Goal: Information Seeking & Learning: Learn about a topic

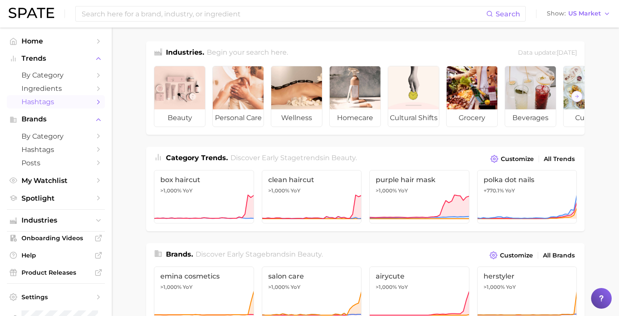
click at [53, 101] on span "Hashtags" at bounding box center [56, 102] width 69 height 8
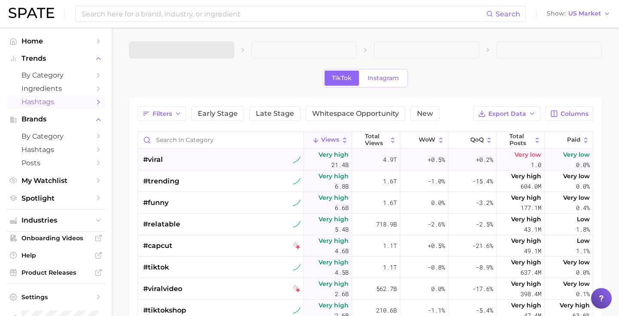
click at [213, 155] on div "#viral" at bounding box center [221, 160] width 157 height 22
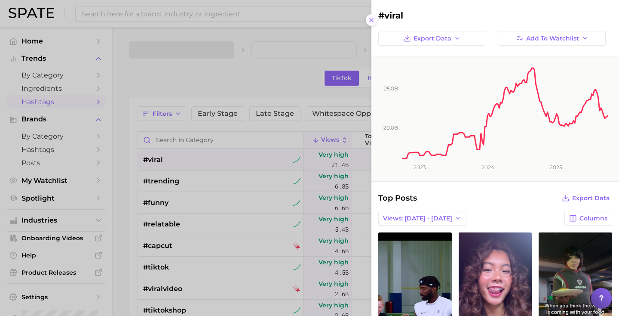
click at [372, 23] on icon at bounding box center [371, 20] width 7 height 7
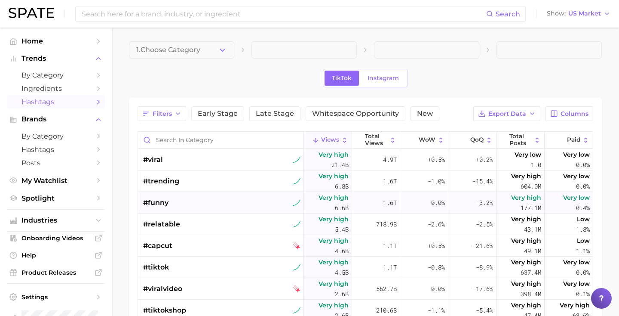
click at [194, 207] on div "#funny" at bounding box center [221, 203] width 157 height 22
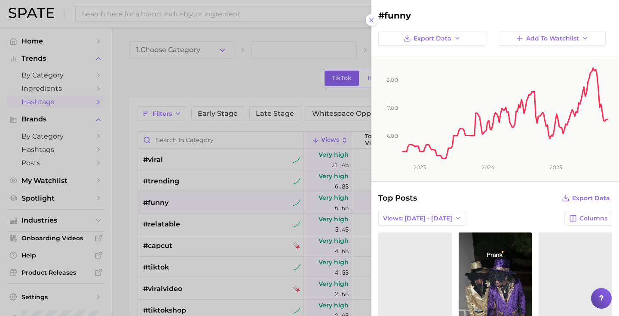
click at [173, 75] on div at bounding box center [309, 158] width 619 height 316
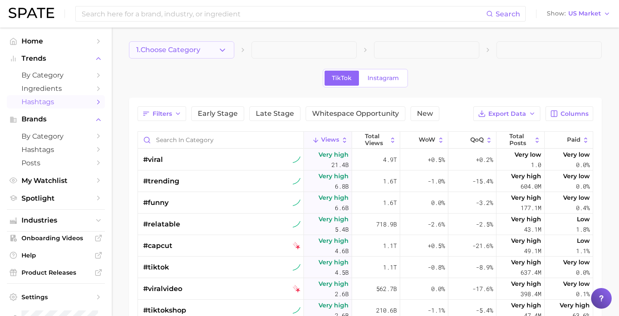
click at [197, 43] on button "1. Choose Category" at bounding box center [181, 49] width 105 height 17
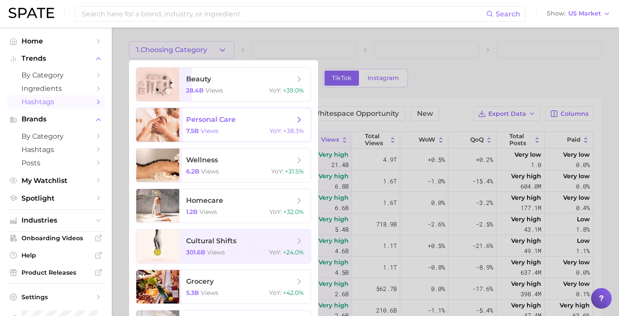
click at [209, 118] on span "personal care" at bounding box center [210, 119] width 49 height 8
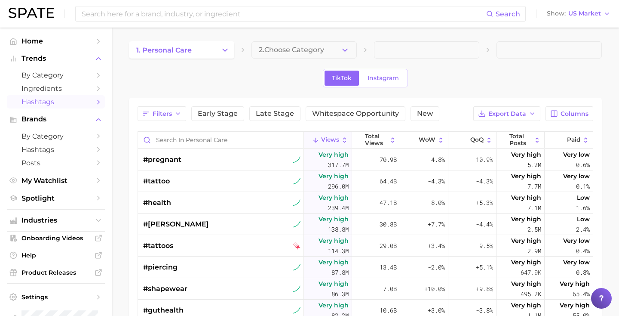
click at [514, 72] on div "TikTok Instagram" at bounding box center [365, 78] width 473 height 18
click at [196, 82] on div "TikTok Instagram" at bounding box center [365, 78] width 473 height 18
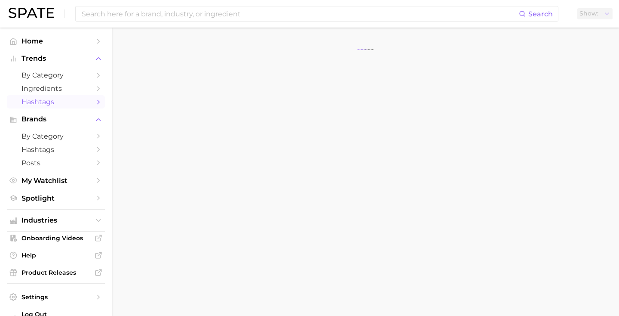
click at [233, 87] on main at bounding box center [366, 60] width 508 height 65
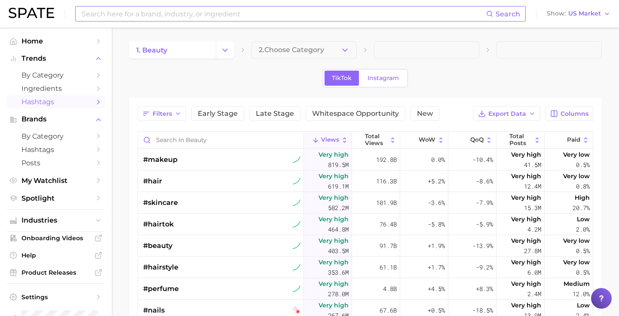
click at [263, 19] on input at bounding box center [284, 13] width 406 height 15
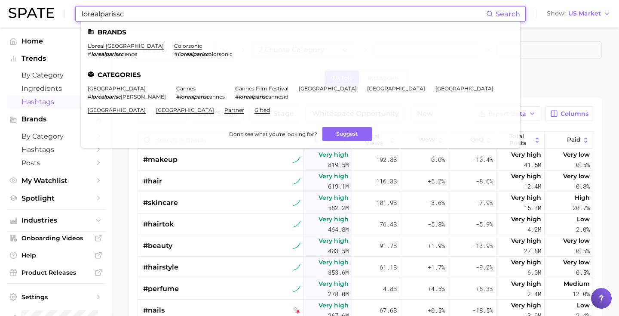
click at [120, 55] on em "lorealparissc" at bounding box center [107, 54] width 32 height 6
click at [139, 17] on input "lorealparissc" at bounding box center [284, 13] width 406 height 15
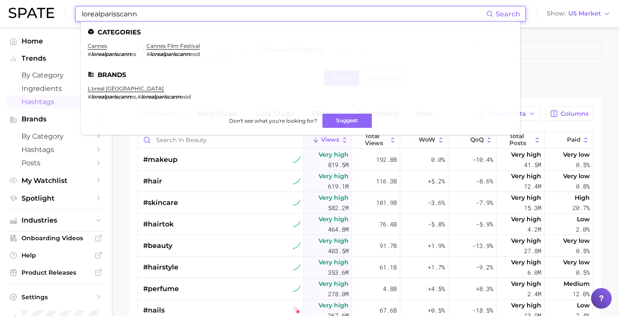
type input "lorealparisscann"
click at [574, 84] on div "TikTok Instagram" at bounding box center [365, 78] width 473 height 18
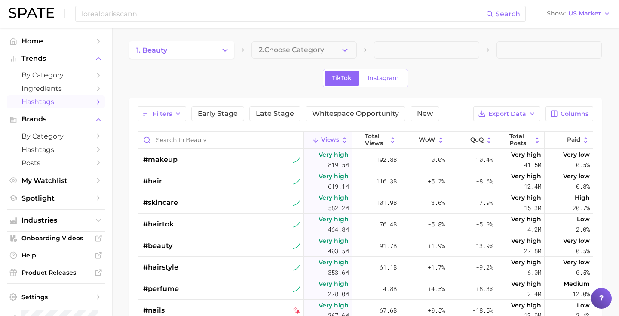
click at [212, 72] on div "TikTok Instagram" at bounding box center [365, 78] width 473 height 18
click at [43, 18] on link at bounding box center [32, 14] width 46 height 12
